Goal: Task Accomplishment & Management: Manage account settings

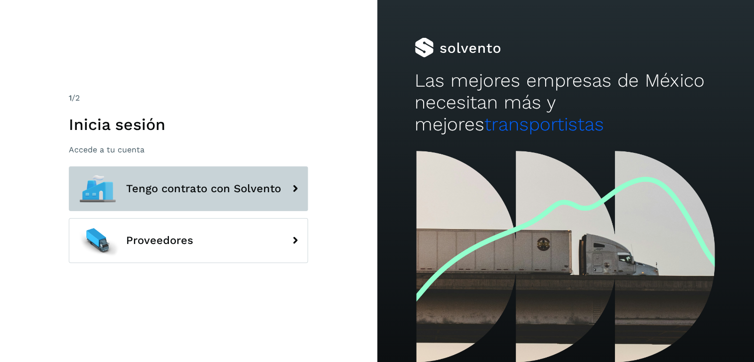
click at [200, 183] on span "Tengo contrato con Solvento" at bounding box center [203, 189] width 155 height 12
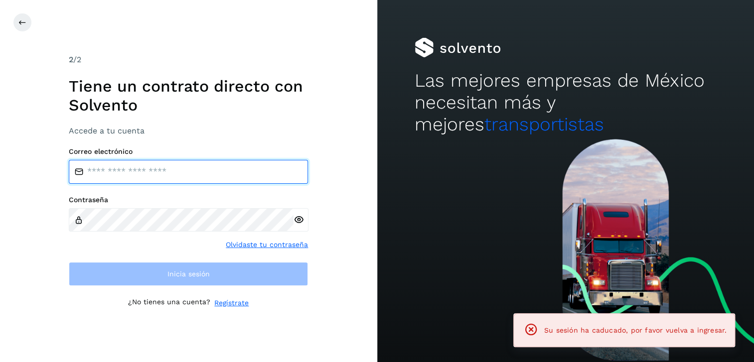
click at [168, 176] on input "email" at bounding box center [188, 172] width 239 height 24
type input "**********"
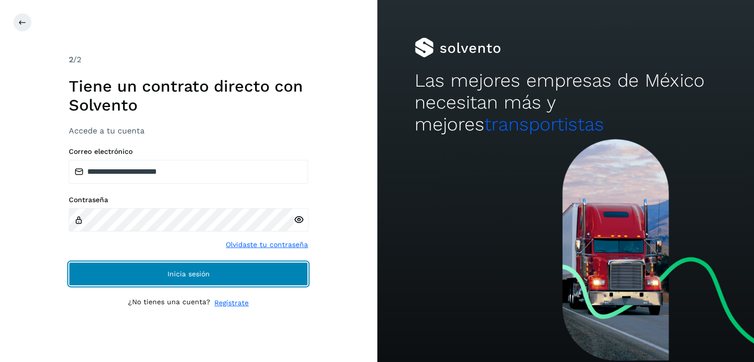
click at [167, 275] on span "Inicia sesión" at bounding box center [188, 274] width 42 height 7
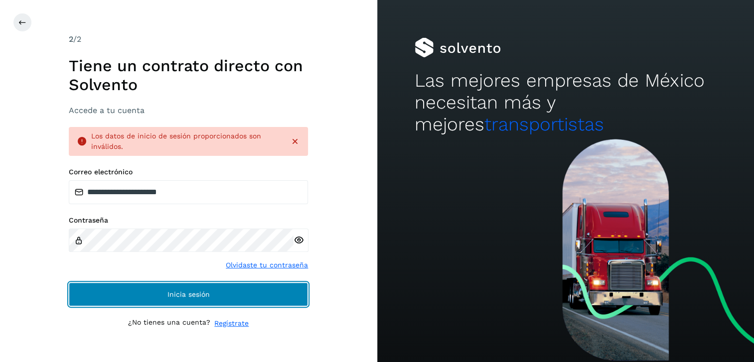
click at [144, 284] on button "Inicia sesión" at bounding box center [188, 295] width 239 height 24
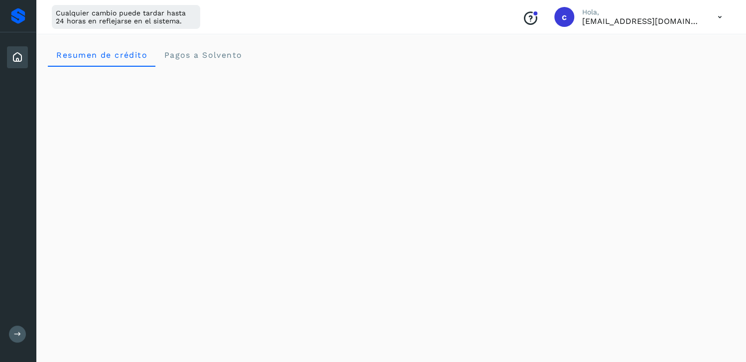
click at [721, 18] on icon at bounding box center [720, 17] width 20 height 20
click at [685, 49] on div "Documentación" at bounding box center [670, 44] width 119 height 19
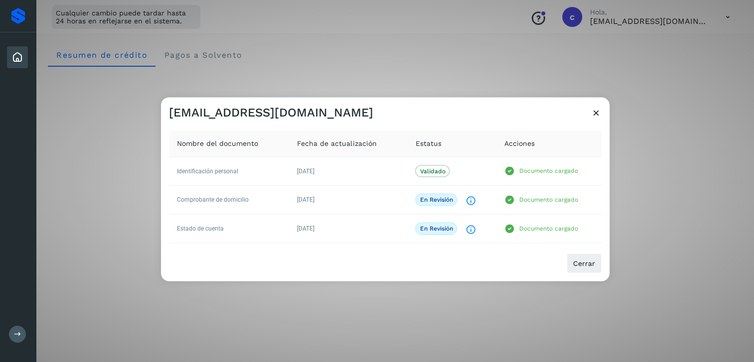
click at [419, 80] on div "[EMAIL_ADDRESS][DOMAIN_NAME] Nombre del documento Fecha de actualización Estatu…" at bounding box center [377, 181] width 754 height 362
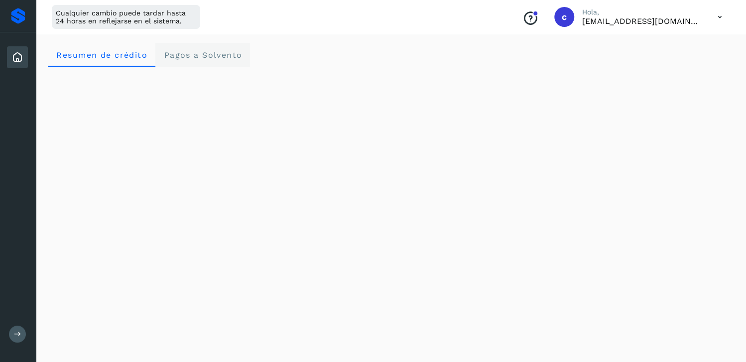
click at [191, 59] on span "Pagos a Solvento" at bounding box center [202, 54] width 79 height 9
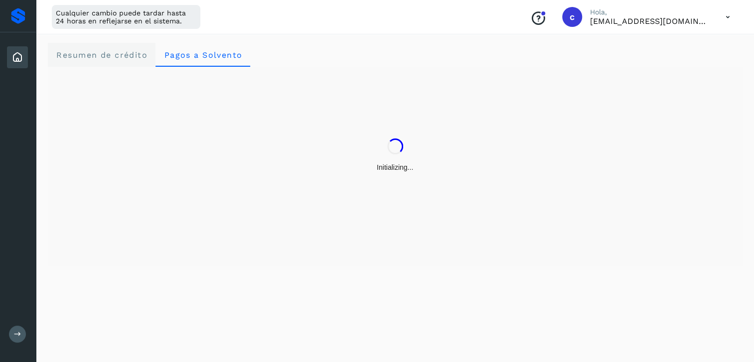
click at [114, 55] on span "Resumen de crédito" at bounding box center [102, 54] width 92 height 9
